Goal: Check status: Check status

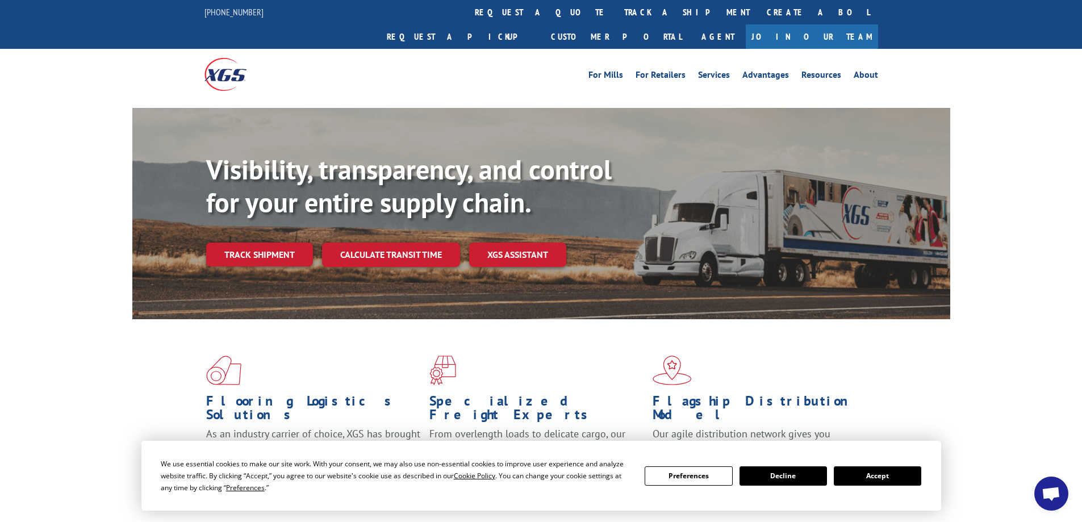
click at [255, 243] on link "Track shipment" at bounding box center [259, 255] width 107 height 24
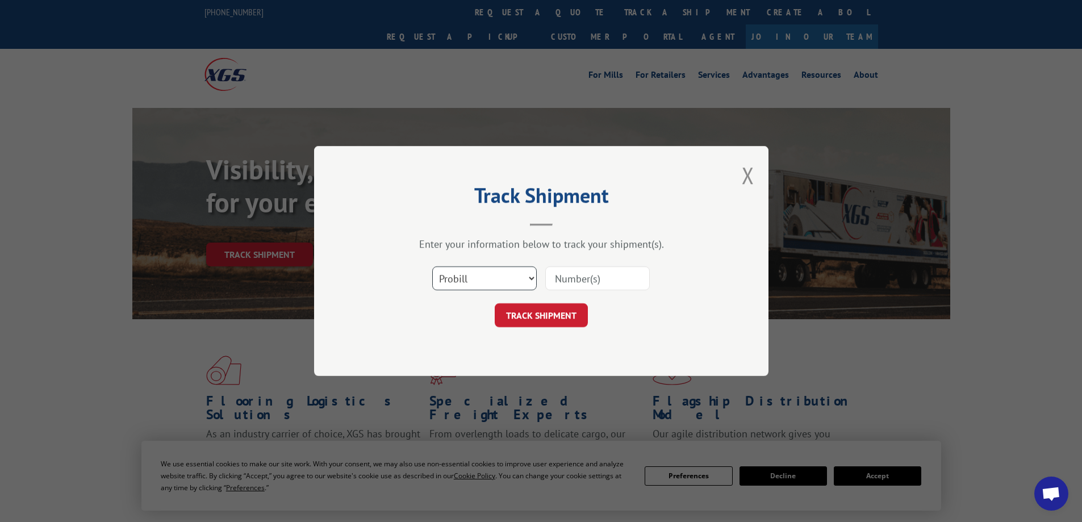
click at [532, 277] on select "Select category... Probill BOL PO" at bounding box center [484, 278] width 105 height 24
select select "po"
click at [432, 266] on select "Select category... Probill BOL PO" at bounding box center [484, 278] width 105 height 24
click at [582, 272] on input at bounding box center [597, 278] width 105 height 24
type input "CM003540"
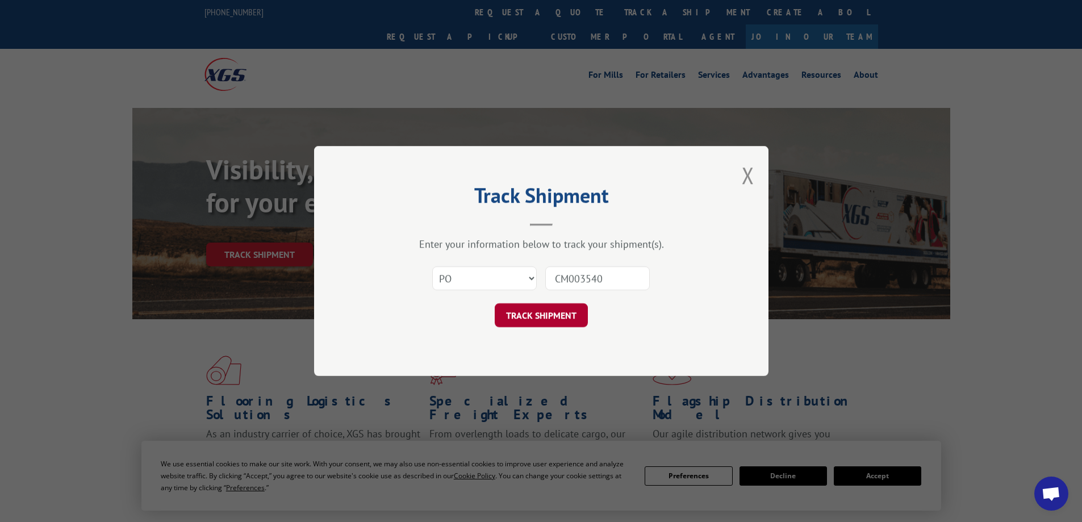
click at [548, 317] on button "TRACK SHIPMENT" at bounding box center [541, 315] width 93 height 24
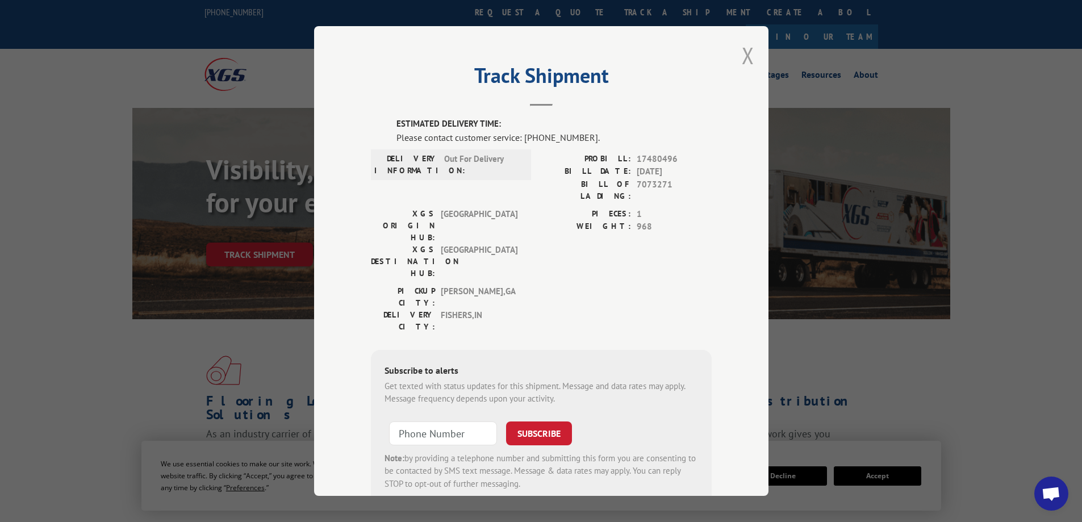
click at [744, 59] on button "Close modal" at bounding box center [748, 55] width 12 height 30
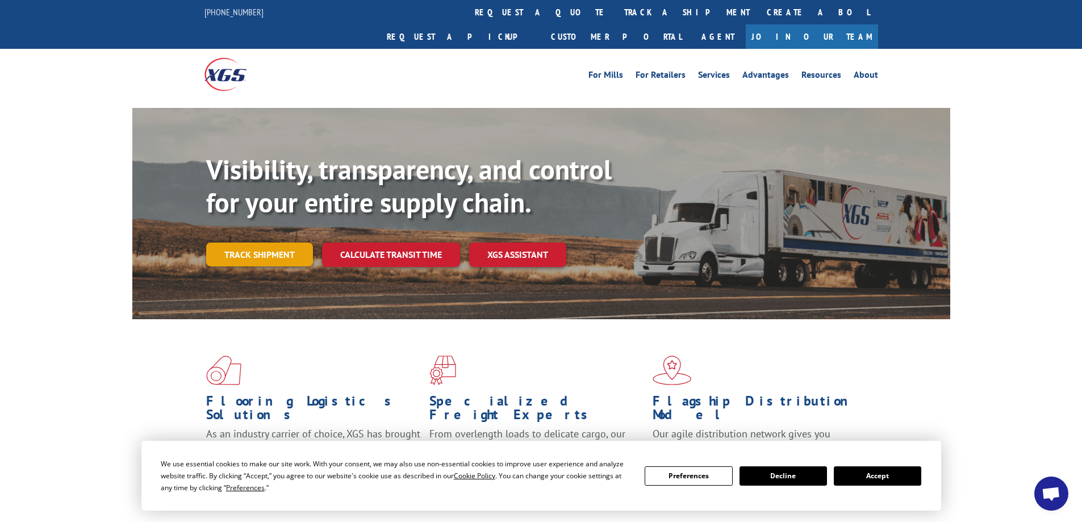
click at [250, 243] on link "Track shipment" at bounding box center [259, 255] width 107 height 24
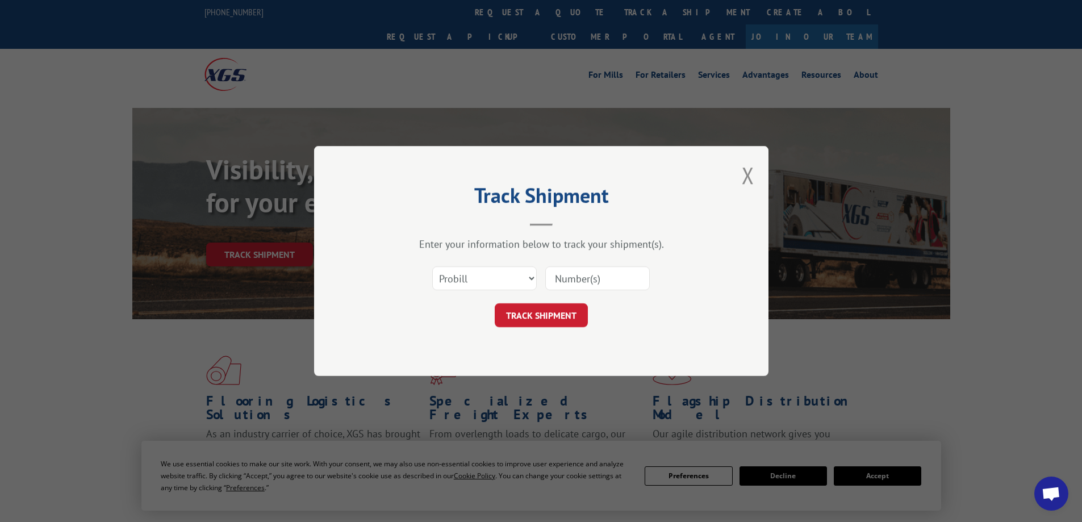
click at [593, 282] on input at bounding box center [597, 278] width 105 height 24
paste input "17480496"
type input "17480496"
click at [541, 318] on button "TRACK SHIPMENT" at bounding box center [541, 315] width 93 height 24
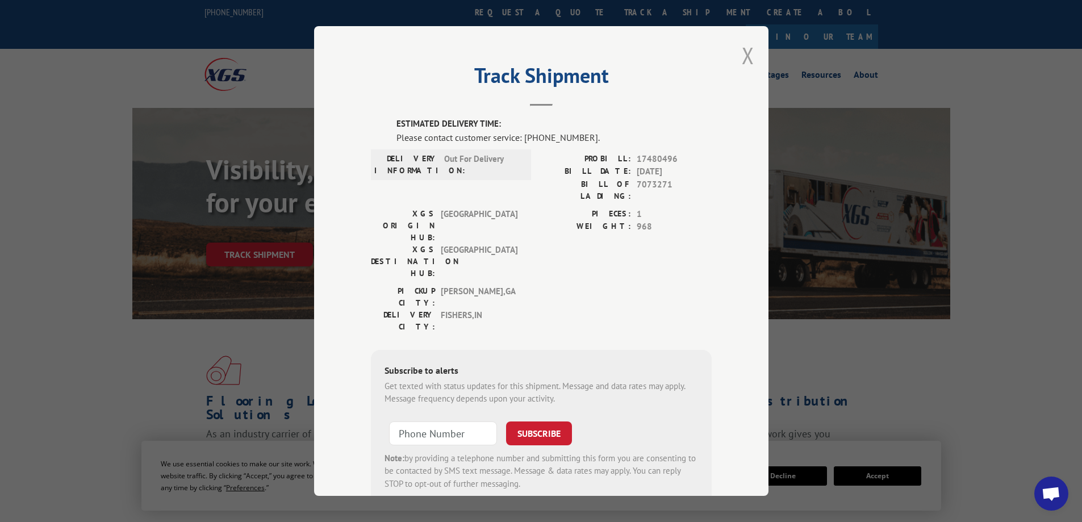
click at [745, 57] on button "Close modal" at bounding box center [748, 55] width 12 height 30
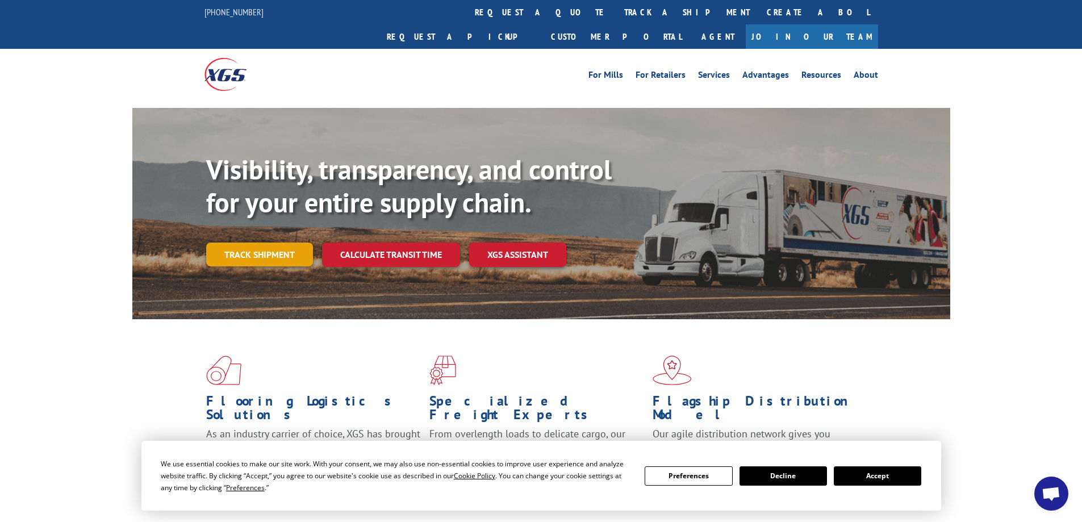
click at [246, 243] on link "Track shipment" at bounding box center [259, 255] width 107 height 24
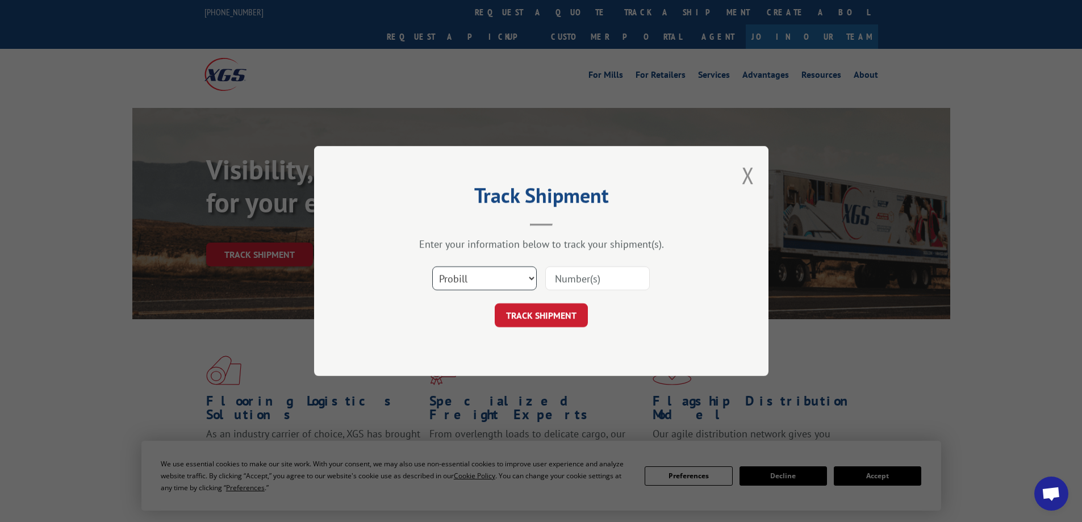
click at [529, 278] on select "Select category... Probill BOL PO" at bounding box center [484, 278] width 105 height 24
select select "po"
click at [432, 266] on select "Select category... Probill BOL PO" at bounding box center [484, 278] width 105 height 24
click at [611, 278] on input at bounding box center [597, 278] width 105 height 24
type input "cm003790"
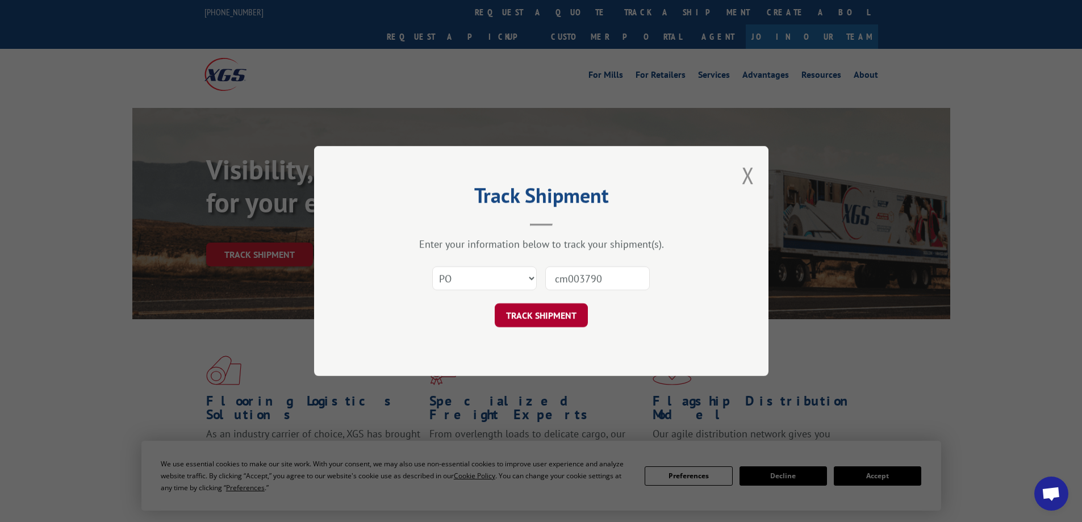
click at [553, 319] on button "TRACK SHIPMENT" at bounding box center [541, 315] width 93 height 24
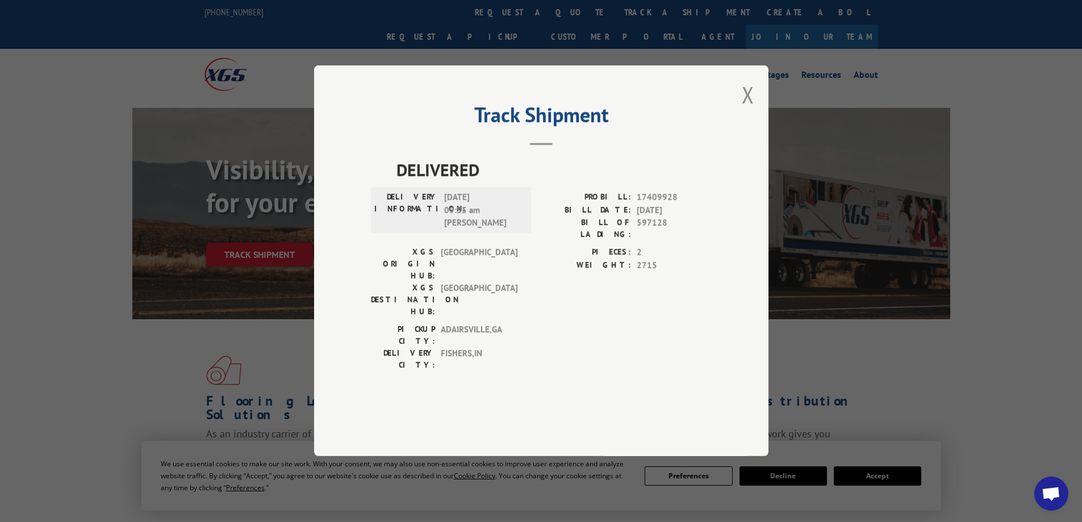
scroll to position [170, 0]
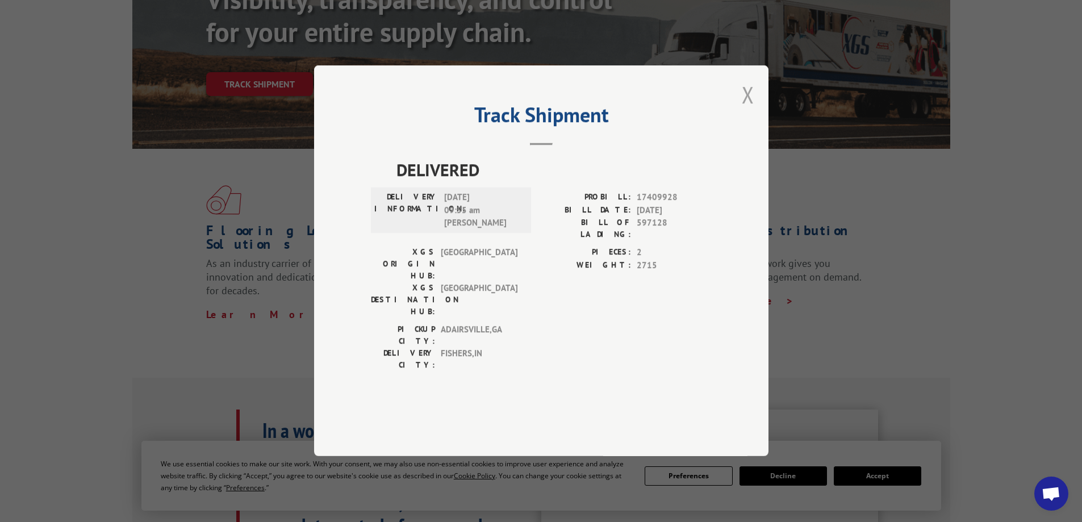
click at [746, 110] on button "Close modal" at bounding box center [748, 95] width 12 height 30
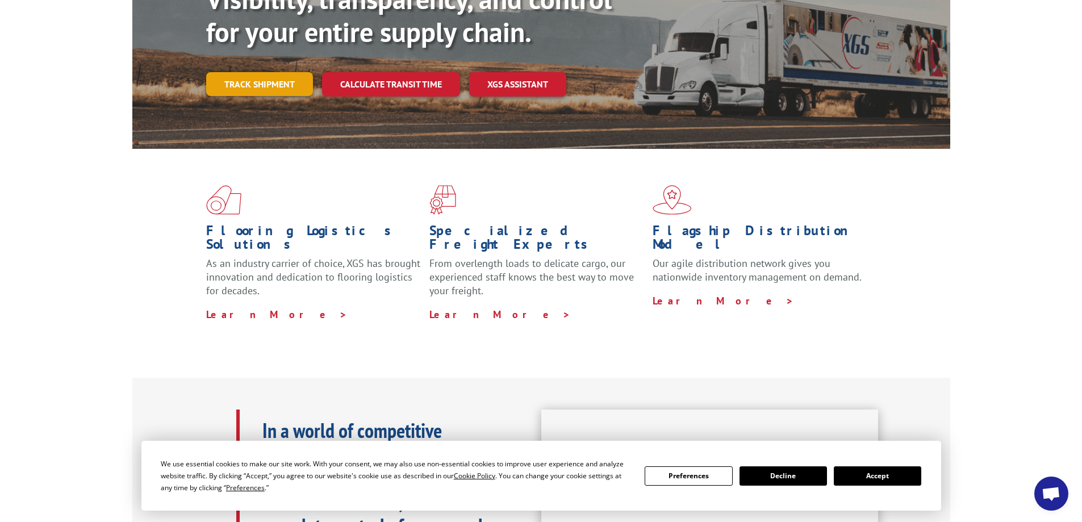
click at [236, 72] on link "Track shipment" at bounding box center [259, 84] width 107 height 24
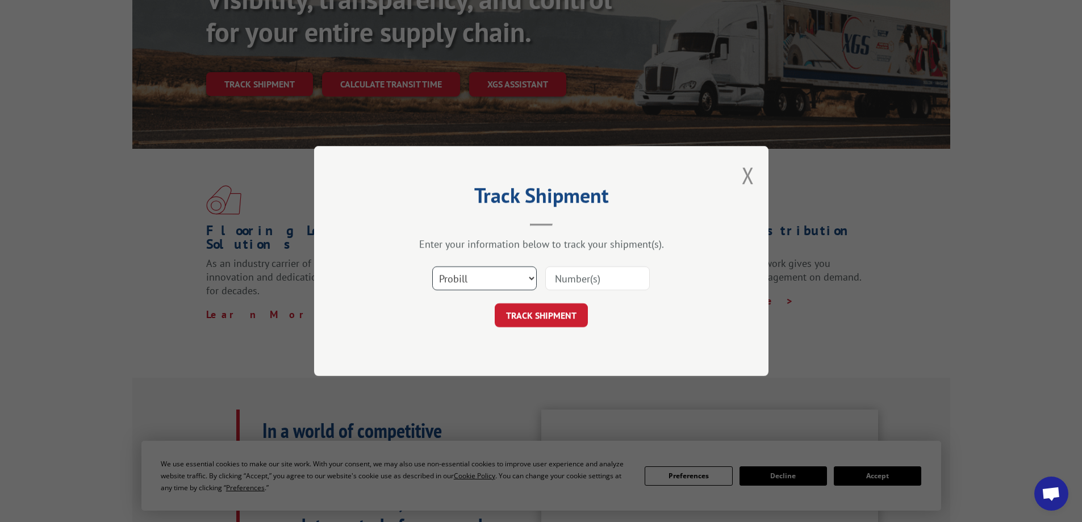
click at [532, 278] on select "Select category... Probill BOL PO" at bounding box center [484, 278] width 105 height 24
select select "po"
click at [432, 266] on select "Select category... Probill BOL PO" at bounding box center [484, 278] width 105 height 24
click at [607, 275] on input at bounding box center [597, 278] width 105 height 24
type input "cm003540"
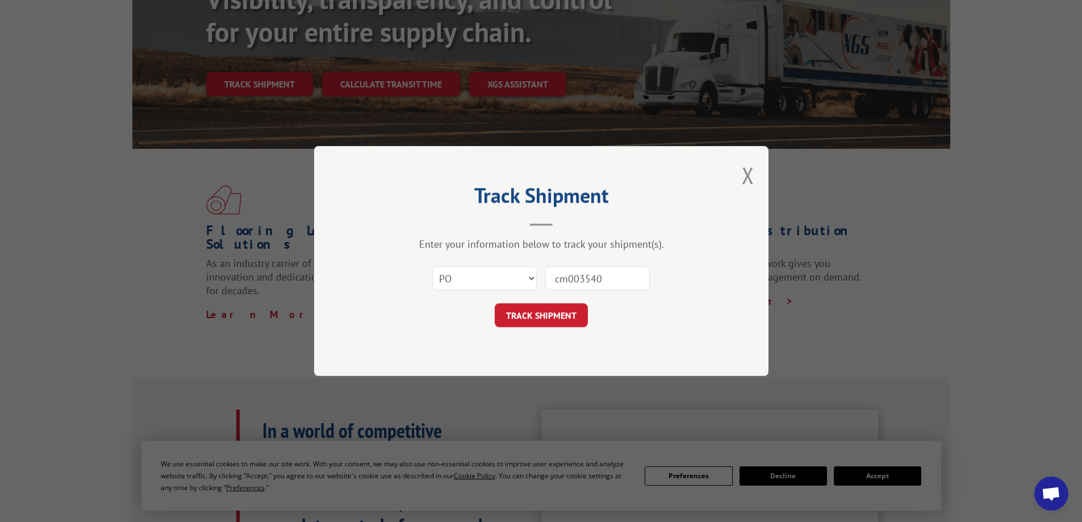
click button "TRACK SHIPMENT" at bounding box center [541, 315] width 93 height 24
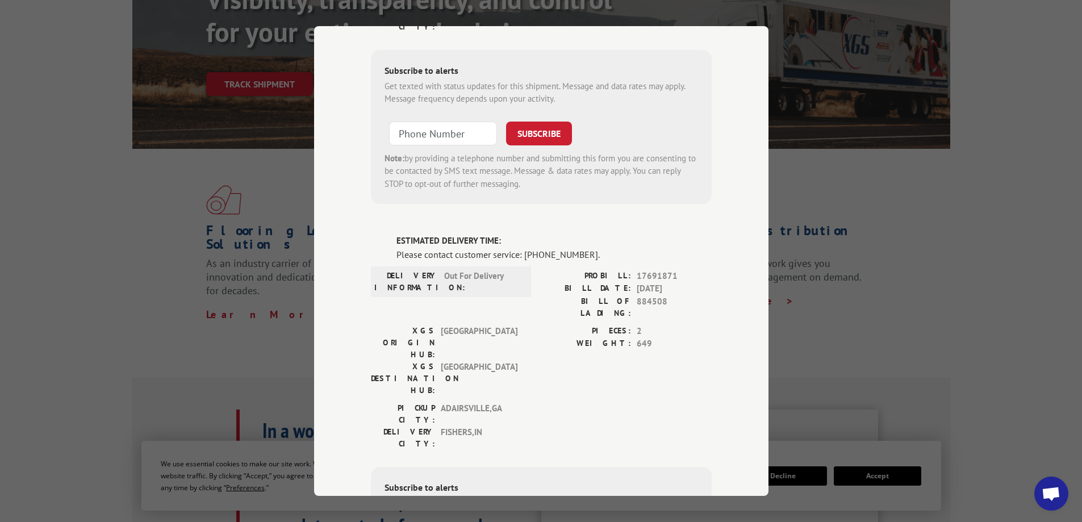
scroll to position [319, 0]
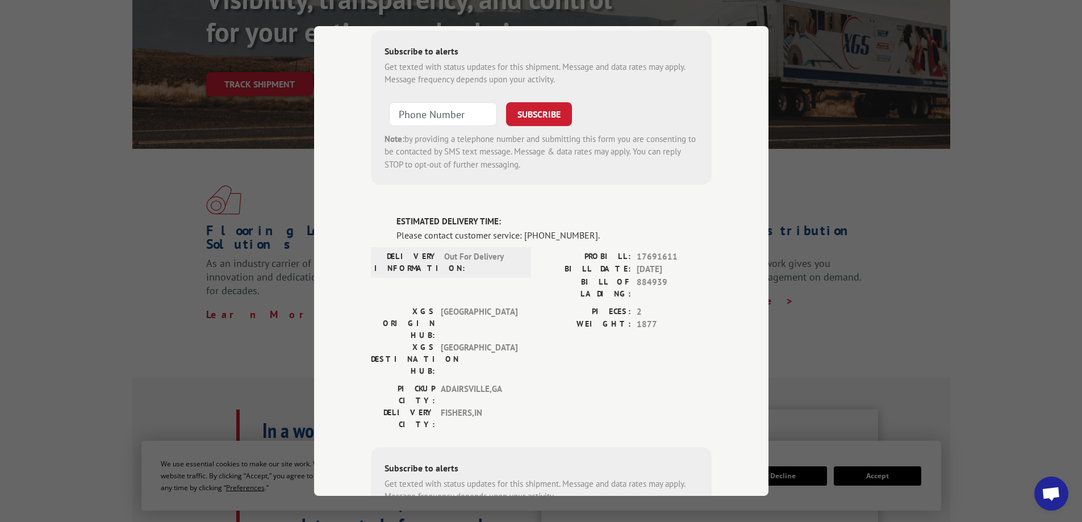
click at [132, 183] on div "Track Shipment ESTIMATED DELIVERY TIME: Please contact customer service: [PHONE…" at bounding box center [541, 261] width 1082 height 522
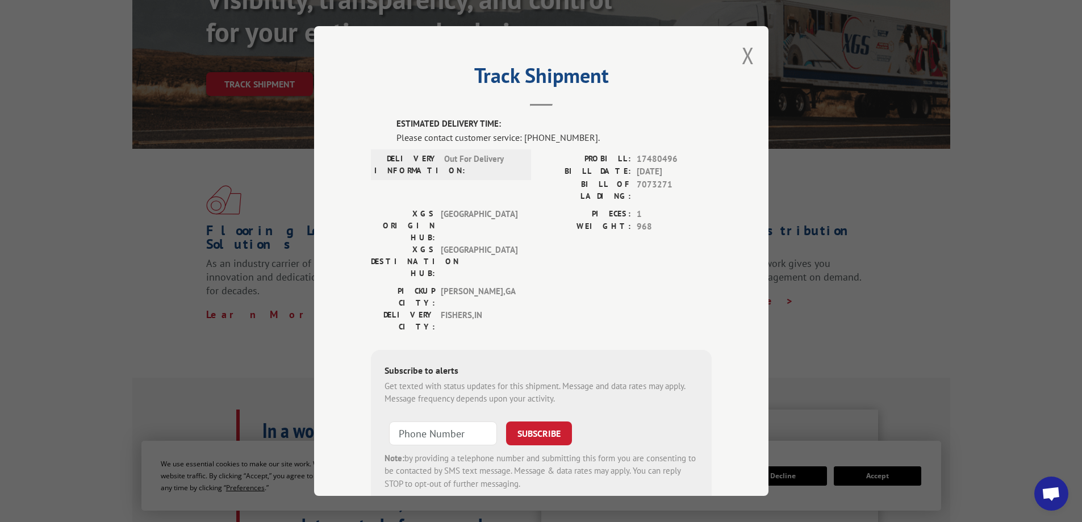
scroll to position [0, 0]
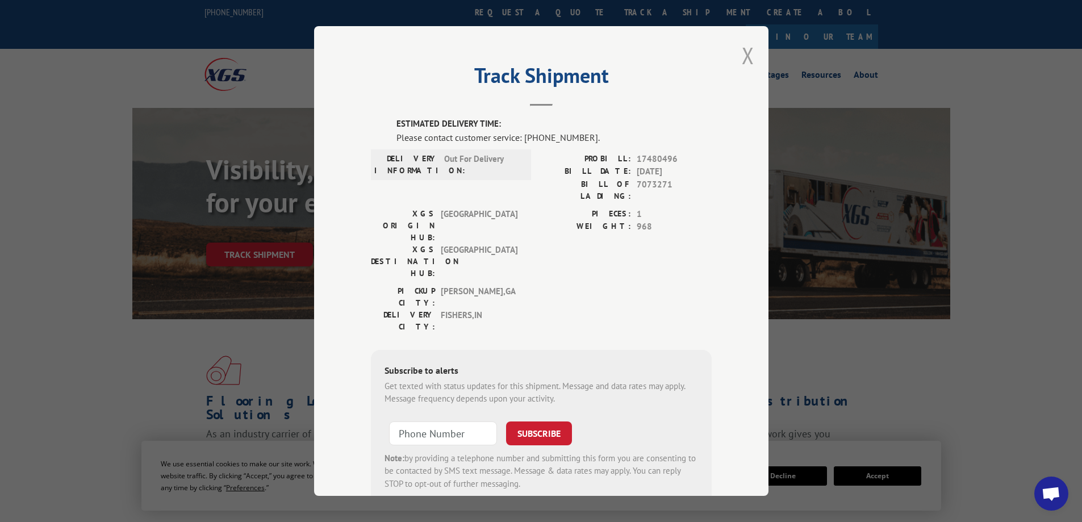
click at [742, 57] on button "Close modal" at bounding box center [748, 55] width 12 height 30
